Goal: Task Accomplishment & Management: Manage account settings

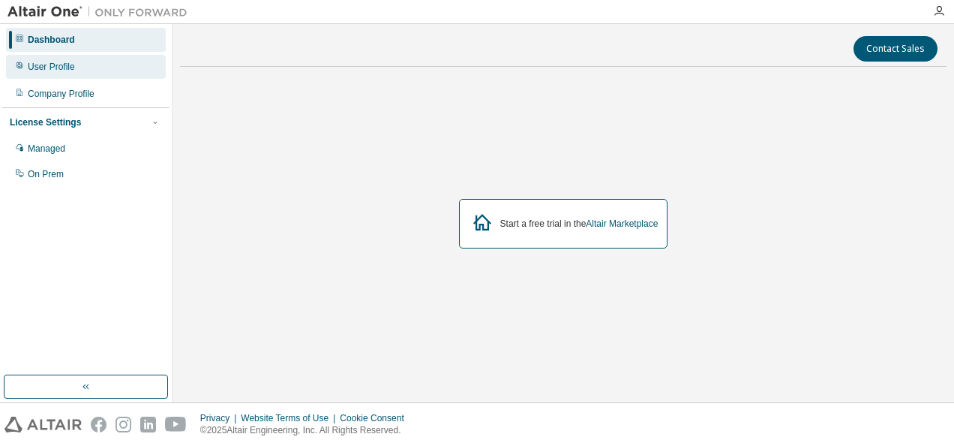
click at [65, 73] on div "User Profile" at bounding box center [86, 67] width 160 height 24
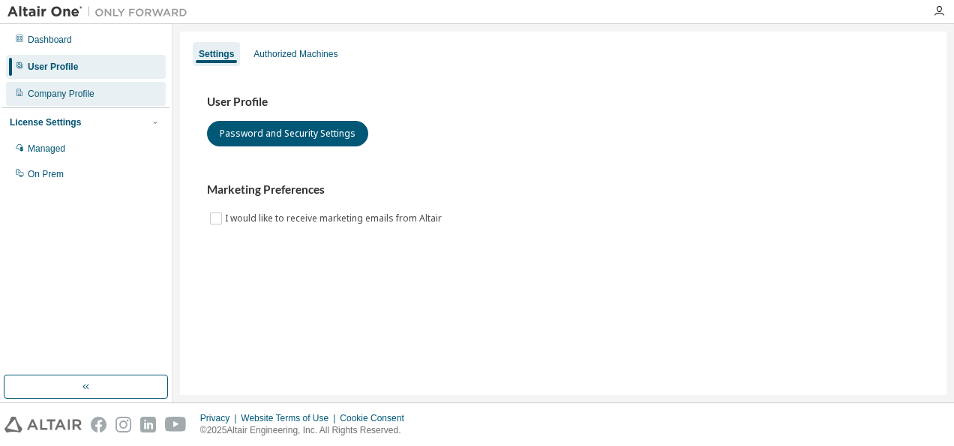
click at [68, 98] on div "Company Profile" at bounding box center [61, 94] width 67 height 12
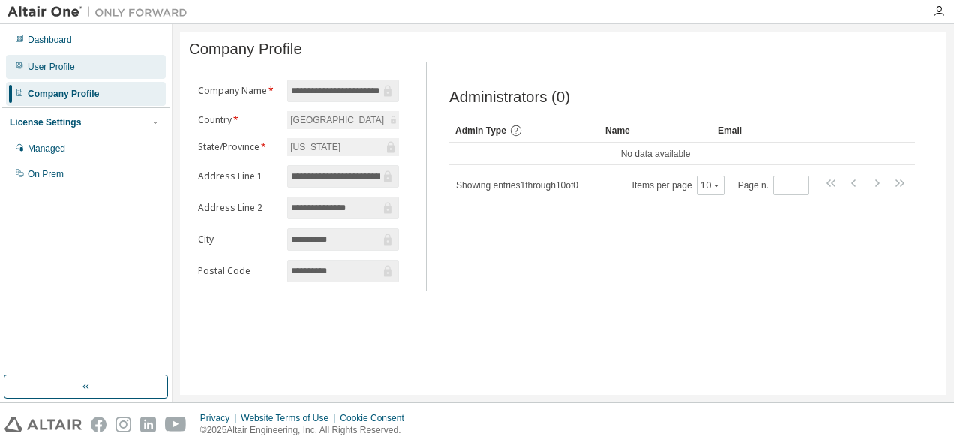
click at [66, 72] on div "User Profile" at bounding box center [51, 67] width 47 height 12
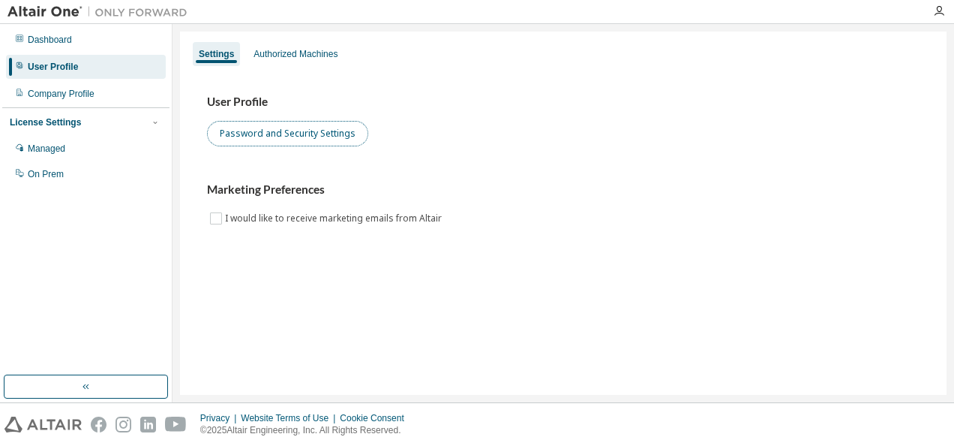
click at [290, 134] on button "Password and Security Settings" at bounding box center [287, 134] width 161 height 26
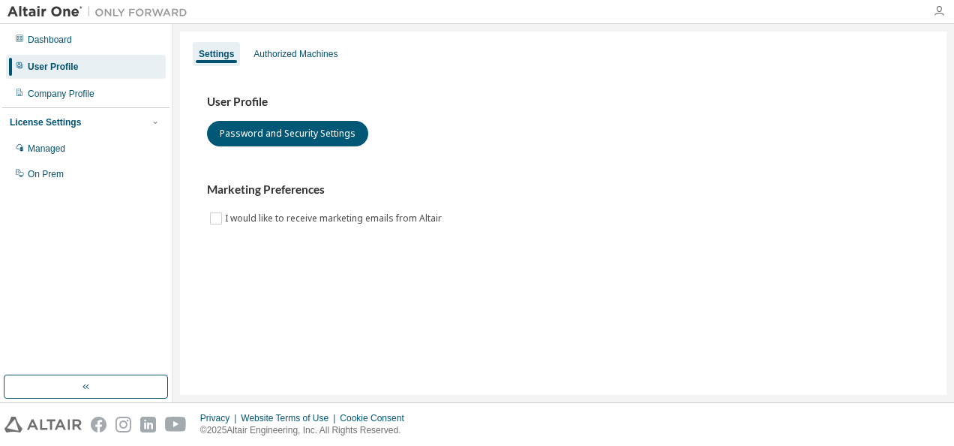
click at [936, 8] on icon "button" at bounding box center [939, 11] width 12 height 12
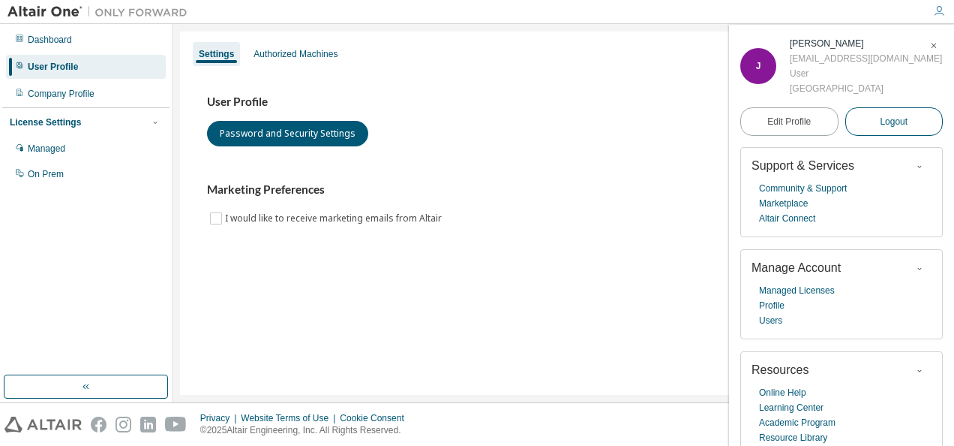
click at [873, 109] on button "Logout" at bounding box center [895, 121] width 98 height 29
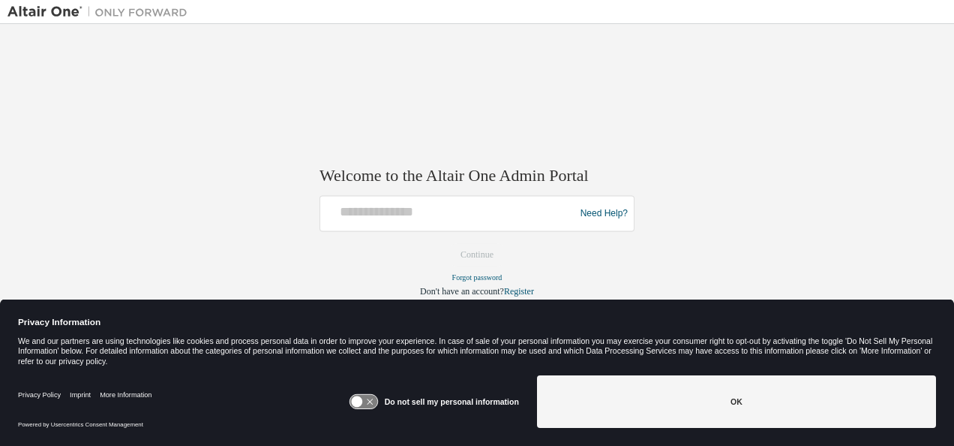
click at [488, 197] on div "Need Help?" at bounding box center [477, 214] width 315 height 36
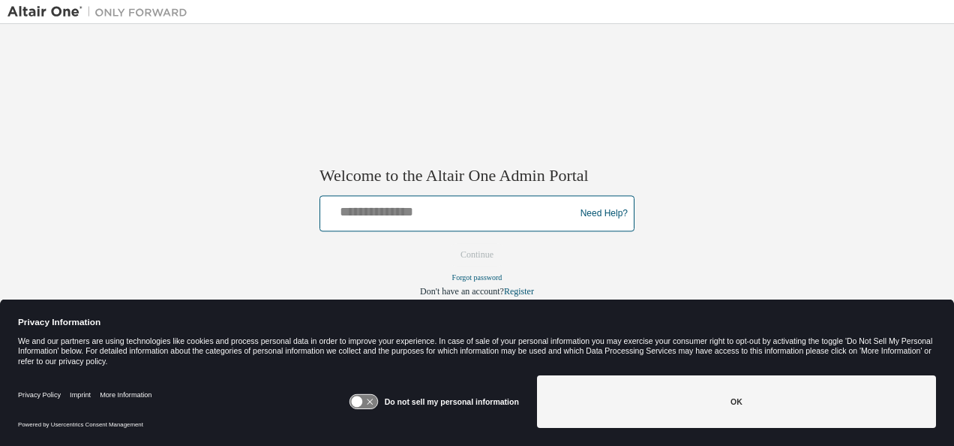
click at [445, 206] on input "text" at bounding box center [449, 211] width 247 height 22
type input "**********"
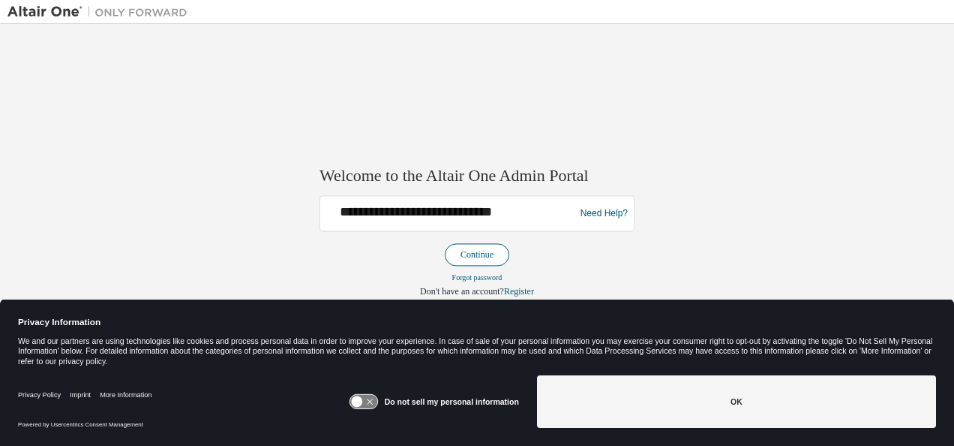
click at [468, 247] on button "Continue" at bounding box center [477, 255] width 65 height 23
